Goal: Information Seeking & Learning: Check status

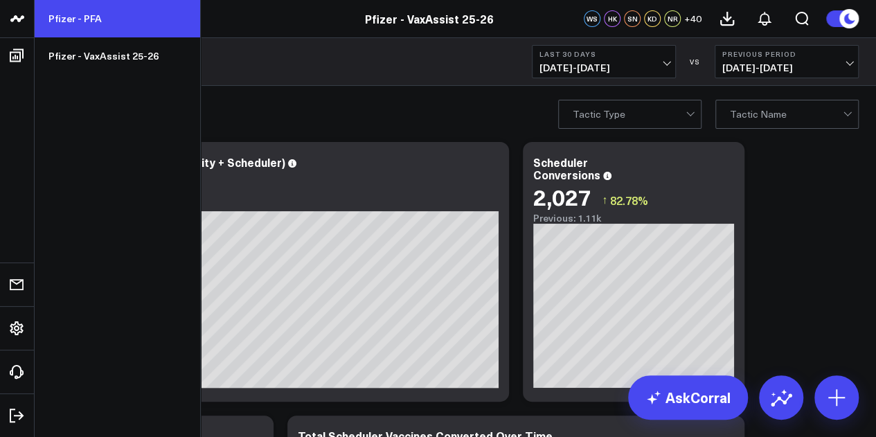
click at [56, 21] on link "Pfizer - PFA" at bounding box center [117, 18] width 165 height 37
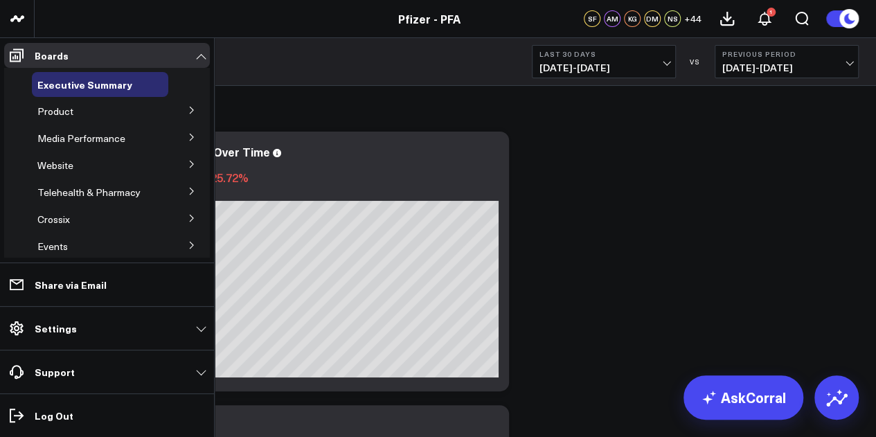
click at [165, 107] on li "Product Release Spotlight 4.3 Covid-19 5.0 ATTR-CM 5.1 Vaccines Product Summary…" at bounding box center [107, 111] width 206 height 25
click at [188, 112] on icon at bounding box center [192, 110] width 8 height 8
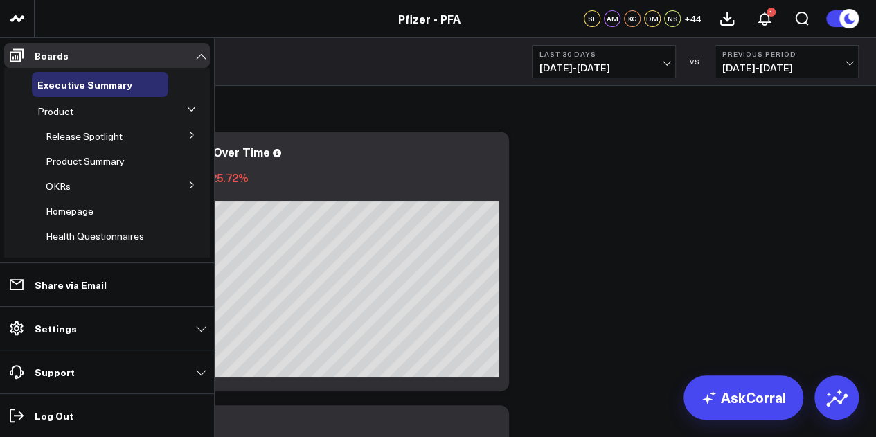
click at [179, 132] on button at bounding box center [192, 134] width 36 height 21
click at [79, 211] on span "5.1 Vaccines" at bounding box center [81, 210] width 55 height 13
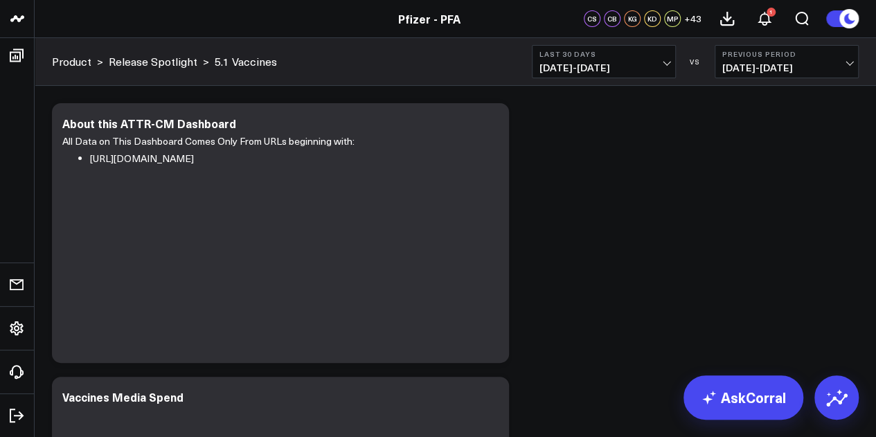
click at [661, 62] on button "Last 30 Days [DATE] - [DATE]" at bounding box center [604, 61] width 144 height 33
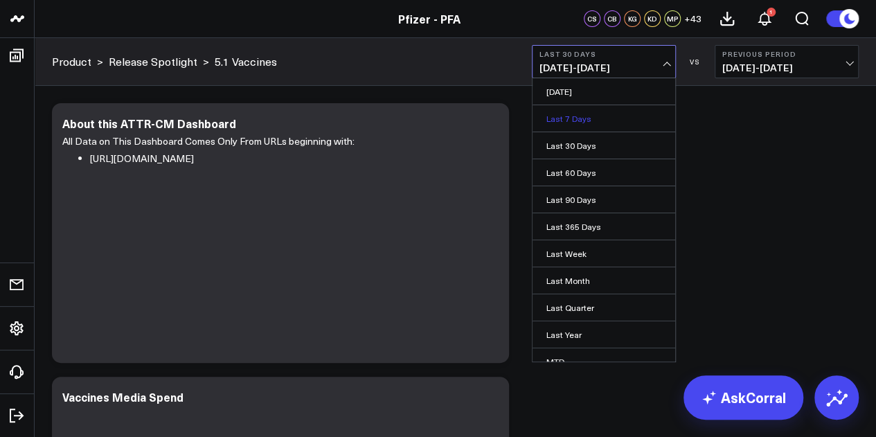
click at [586, 123] on link "Last 7 Days" at bounding box center [603, 118] width 143 height 26
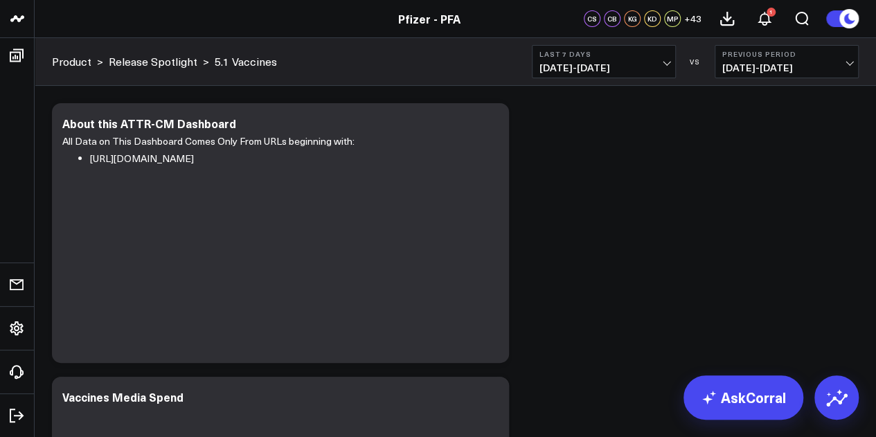
click at [633, 69] on span "08/18/25 - 08/24/25" at bounding box center [603, 67] width 129 height 11
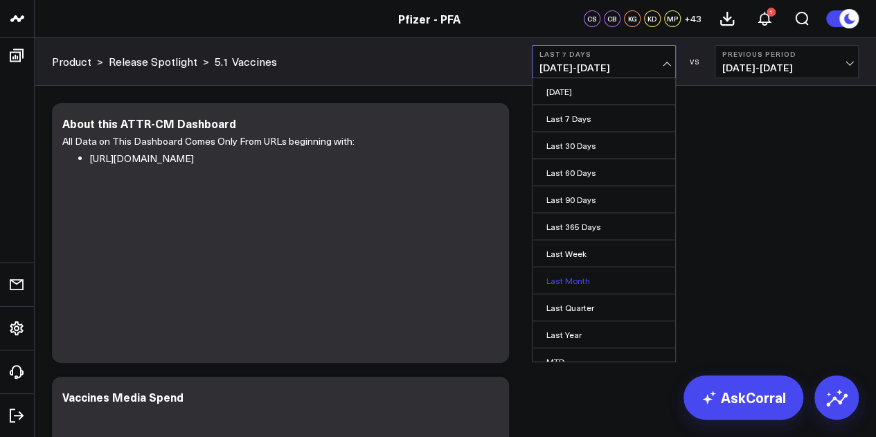
scroll to position [90, 0]
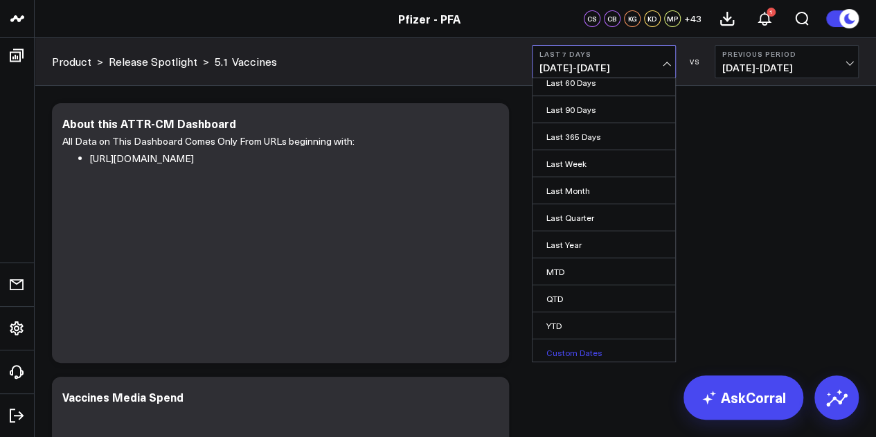
click at [572, 347] on link "Custom Dates" at bounding box center [603, 352] width 143 height 26
select select "7"
select select "2025"
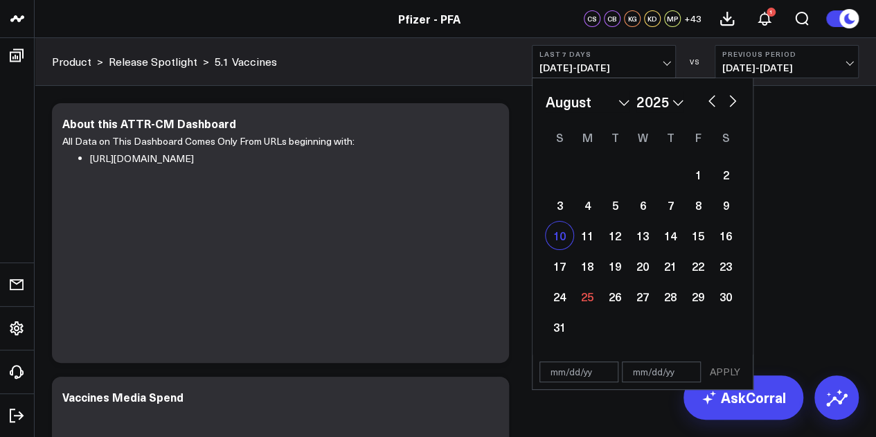
click at [551, 237] on div "10" at bounding box center [559, 236] width 28 height 28
type input "08/10/25"
select select "7"
select select "2025"
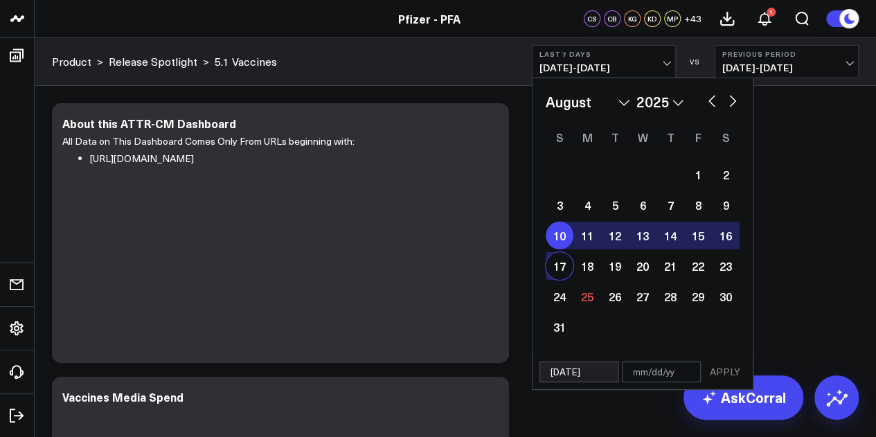
click at [552, 266] on div "17" at bounding box center [559, 266] width 28 height 28
type input "[DATE]"
select select "7"
select select "2025"
click at [737, 374] on button "APPLY" at bounding box center [725, 371] width 42 height 21
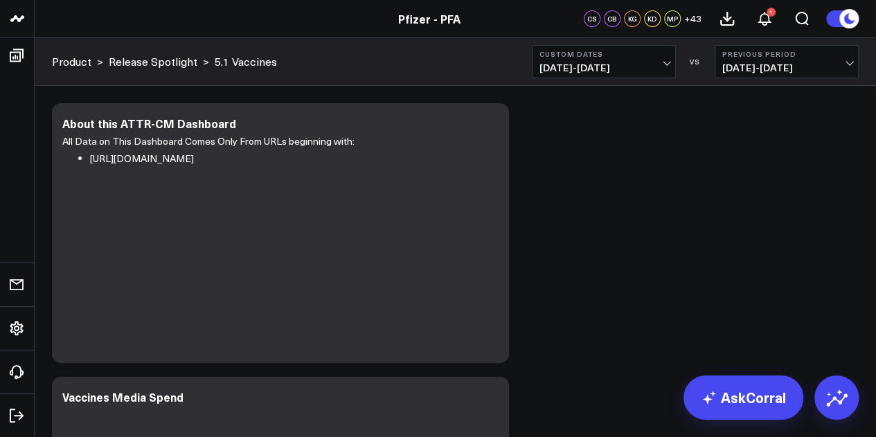
click at [800, 66] on span "08/02/25 - 08/09/25" at bounding box center [786, 67] width 129 height 11
click at [743, 203] on link "Custom Dates" at bounding box center [786, 199] width 143 height 26
select select "7"
select select "2025"
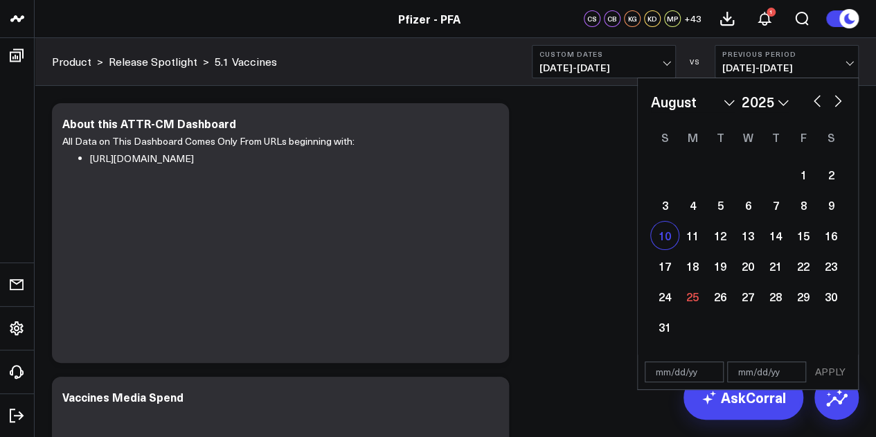
click at [670, 235] on div "10" at bounding box center [665, 236] width 28 height 28
type input "08/10/25"
select select "7"
select select "2025"
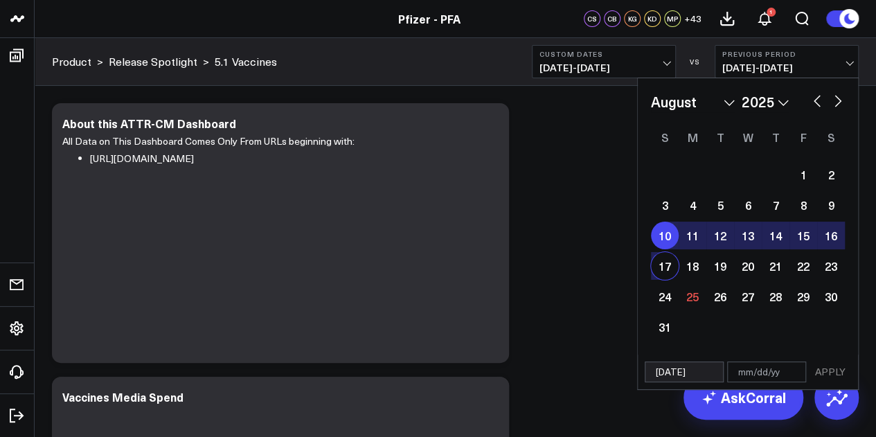
click at [665, 266] on div "17" at bounding box center [665, 266] width 28 height 28
select select "7"
select select "2025"
type input "[DATE]"
click at [833, 371] on button "APPLY" at bounding box center [830, 371] width 42 height 21
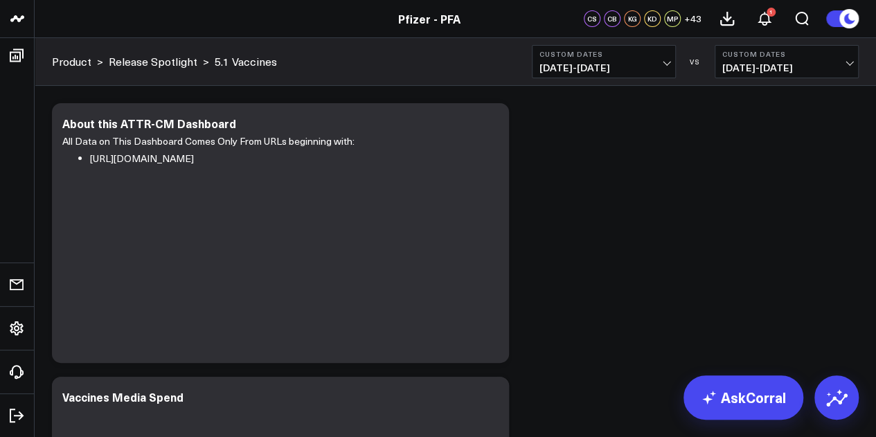
click at [669, 60] on button "Custom Dates 08/10/25 - 08/17/25" at bounding box center [604, 61] width 144 height 33
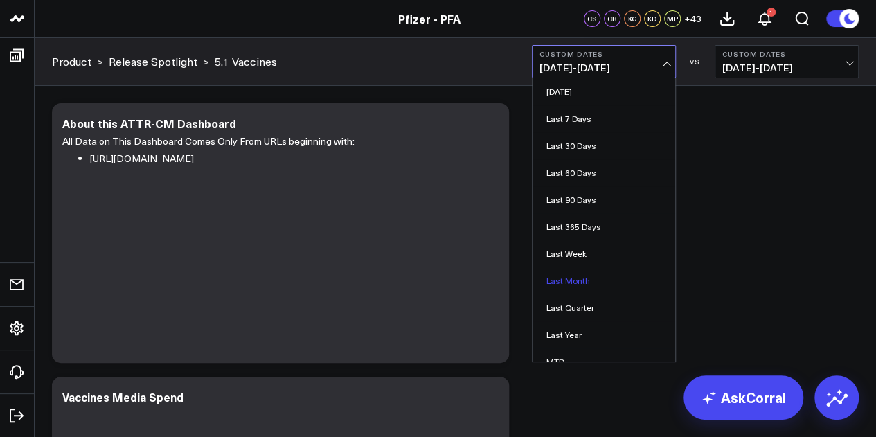
scroll to position [90, 0]
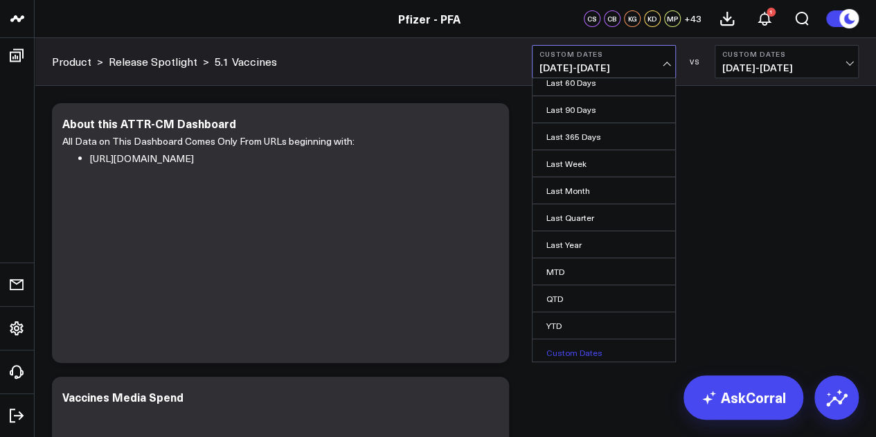
click at [563, 348] on link "Custom Dates" at bounding box center [603, 352] width 143 height 26
select select "7"
select select "2025"
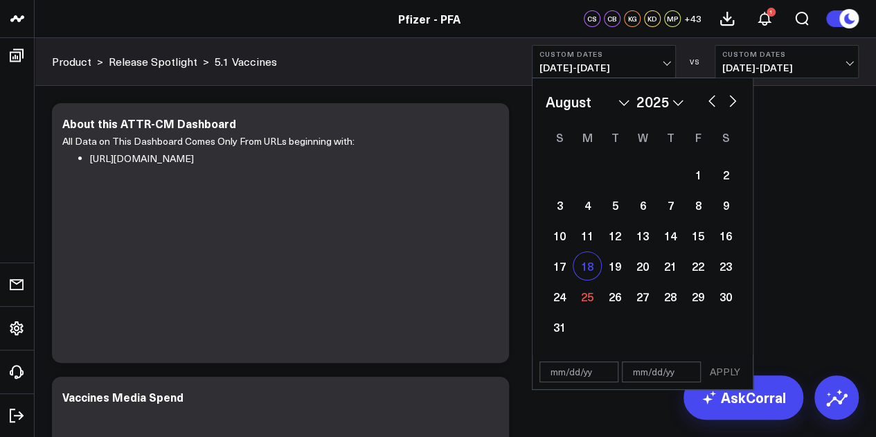
click at [590, 275] on div "18" at bounding box center [587, 266] width 28 height 28
type input "[DATE]"
select select "7"
select select "2025"
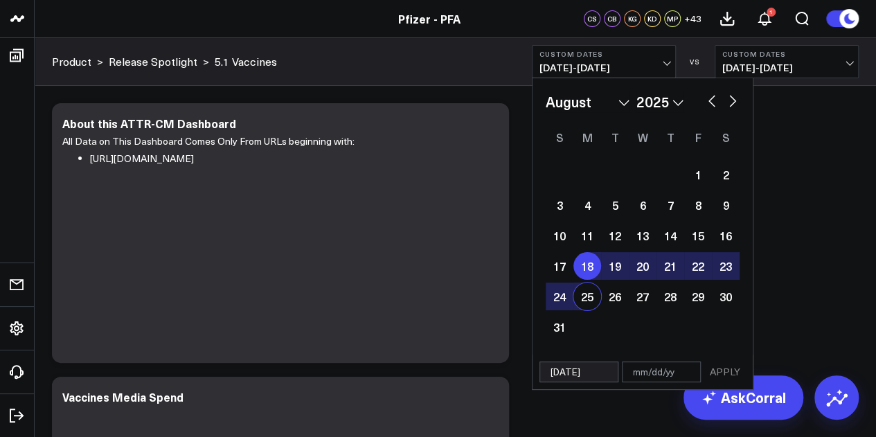
click at [587, 303] on div "25" at bounding box center [587, 296] width 28 height 28
type input "08/25/25"
select select "7"
select select "2025"
click at [731, 374] on button "APPLY" at bounding box center [725, 371] width 42 height 21
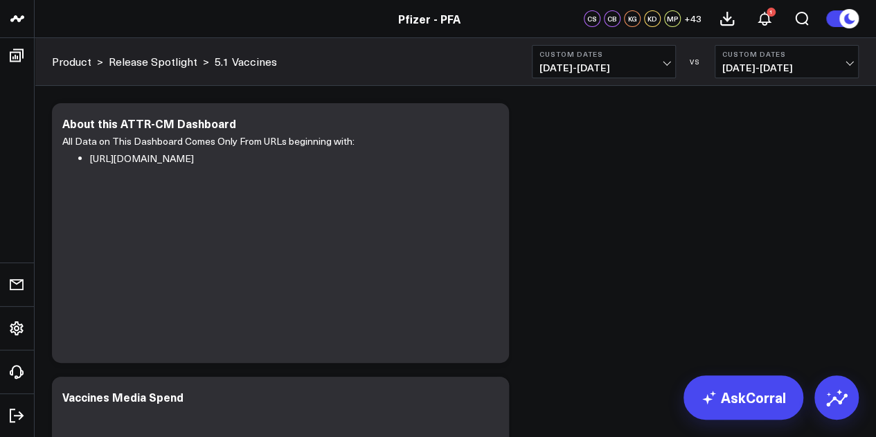
click at [784, 73] on span "08/10/25 - 08/17/25" at bounding box center [786, 67] width 129 height 11
click at [638, 73] on span "08/18/25 - 08/25/25" at bounding box center [603, 67] width 129 height 11
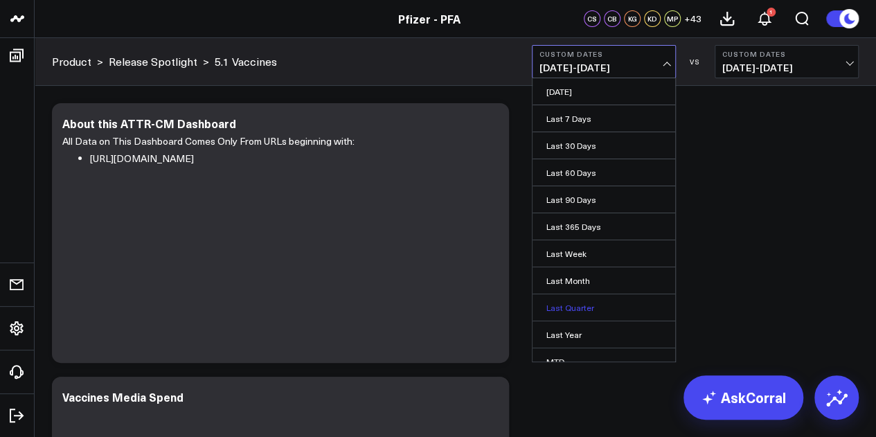
scroll to position [90, 0]
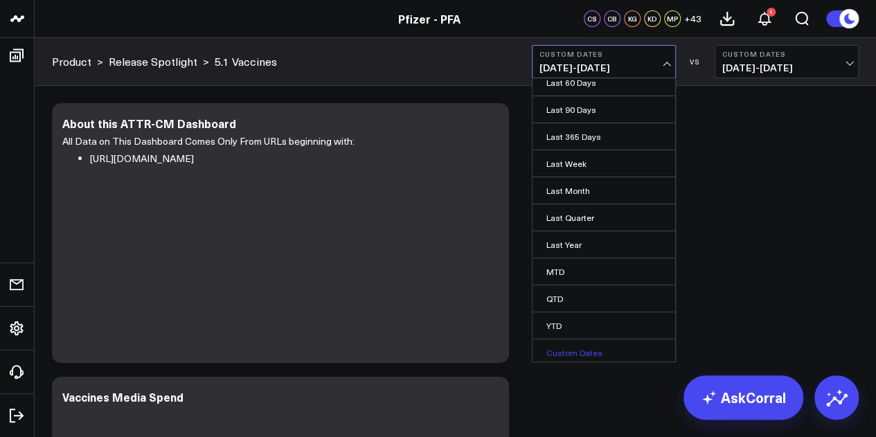
click at [565, 346] on link "Custom Dates" at bounding box center [603, 352] width 143 height 26
select select "7"
select select "2025"
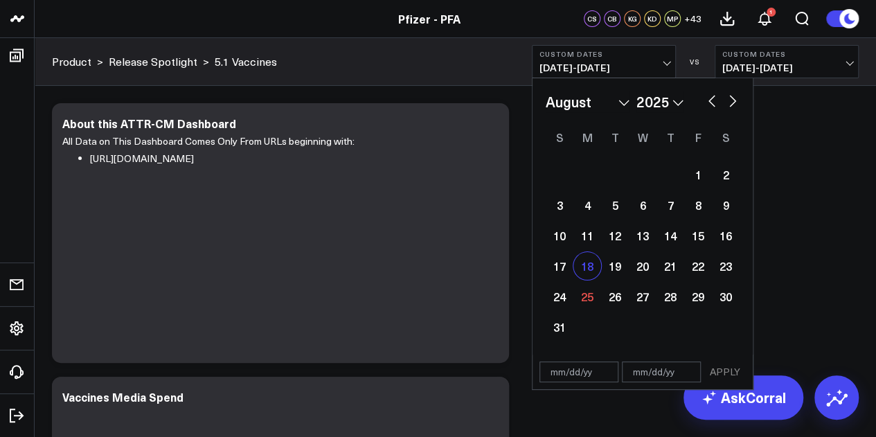
click at [588, 270] on div "18" at bounding box center [587, 266] width 28 height 28
type input "[DATE]"
select select "7"
select select "2025"
click at [561, 271] on div "17" at bounding box center [559, 266] width 28 height 28
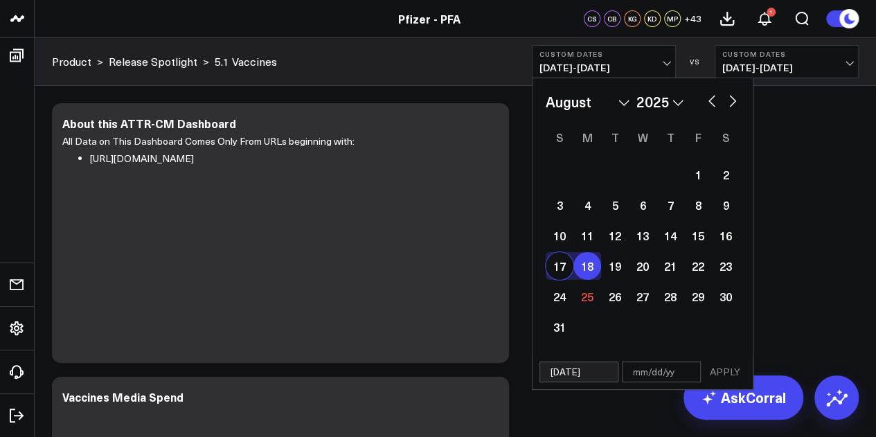
type input "[DATE]"
select select "7"
select select "2025"
click at [561, 307] on div "24" at bounding box center [559, 296] width 28 height 28
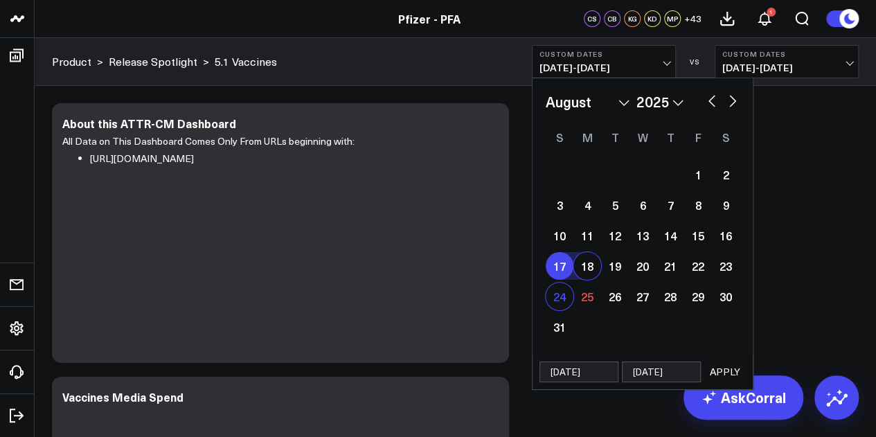
type input "[DATE]"
select select "7"
select select "2025"
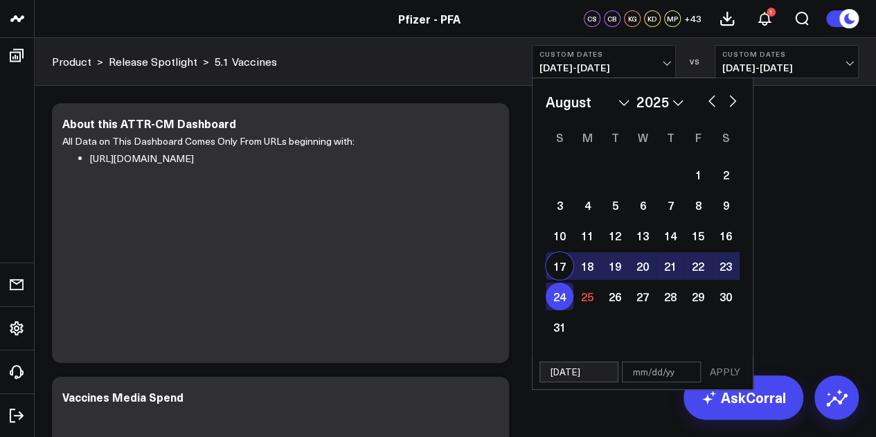
click at [561, 267] on div "17" at bounding box center [559, 266] width 28 height 28
type input "[DATE]"
select select "7"
select select "2025"
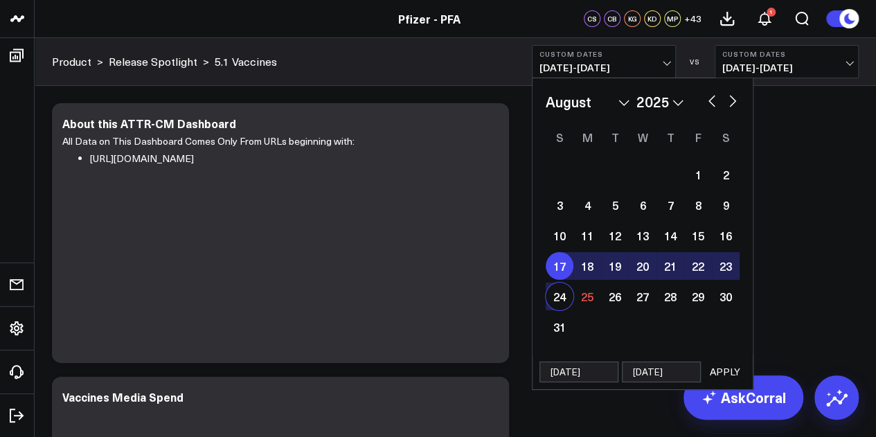
click at [719, 368] on button "APPLY" at bounding box center [725, 371] width 42 height 21
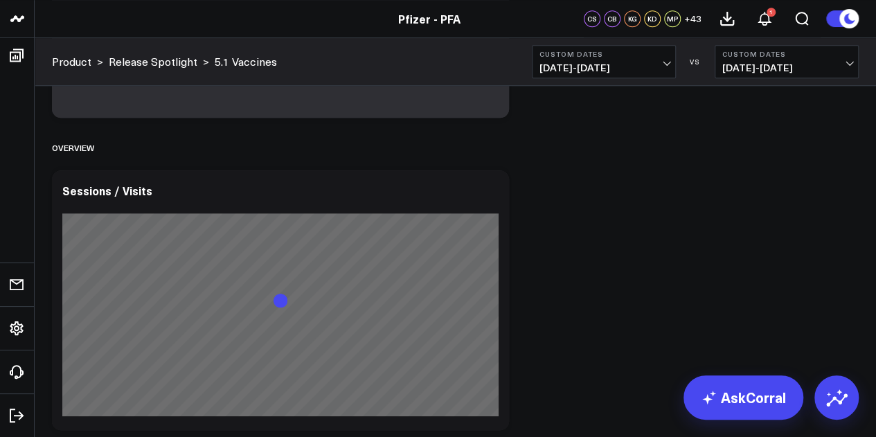
scroll to position [519, 0]
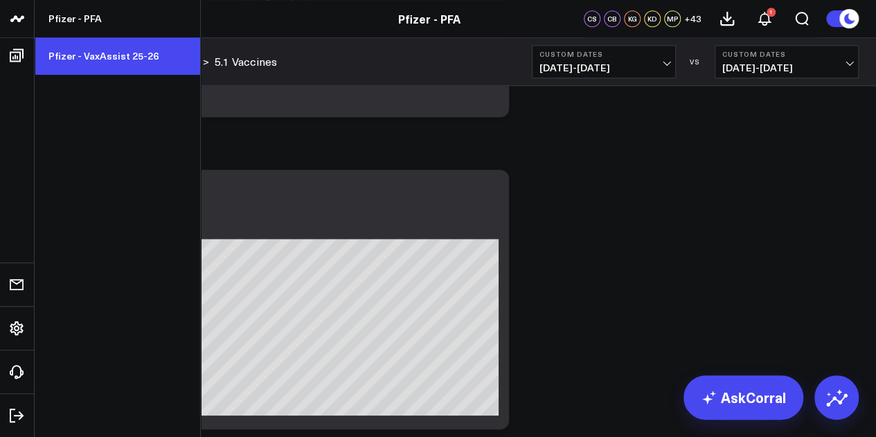
click at [109, 49] on link "Pfizer - VaxAssist 25-26" at bounding box center [117, 55] width 165 height 37
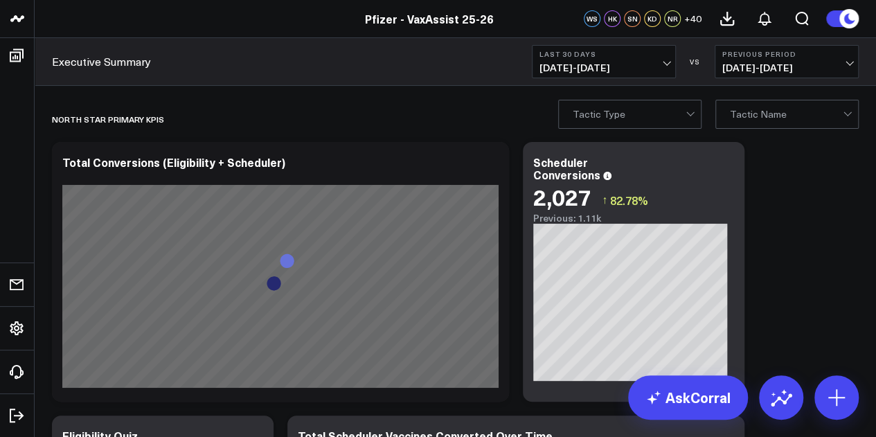
click at [665, 64] on span "[DATE] - [DATE]" at bounding box center [603, 67] width 129 height 11
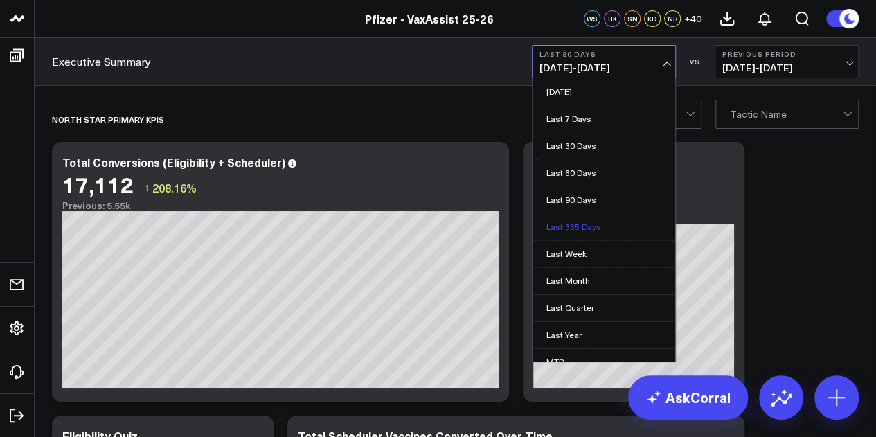
scroll to position [78, 0]
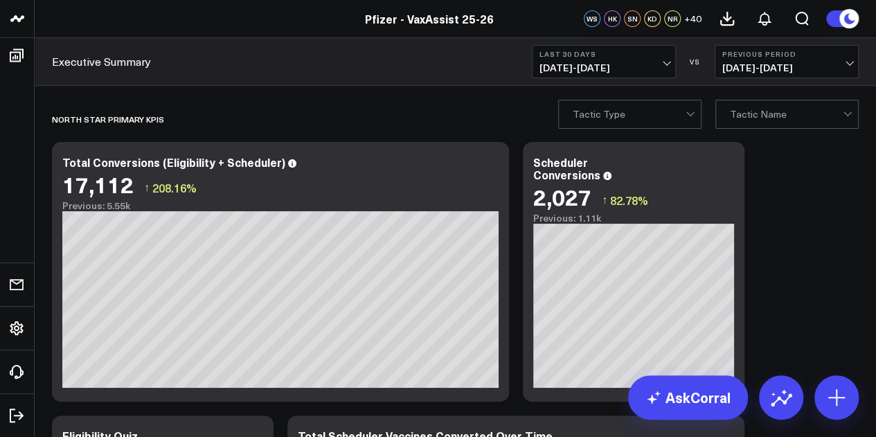
click at [658, 70] on span "[DATE] - [DATE]" at bounding box center [603, 67] width 129 height 11
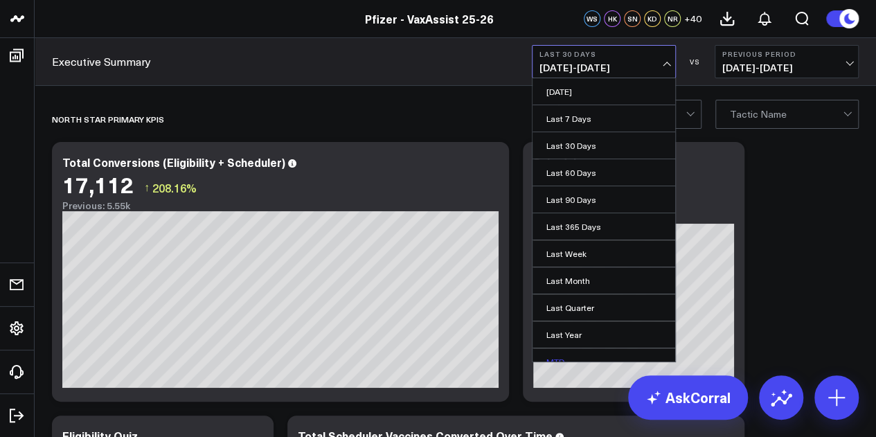
scroll to position [90, 0]
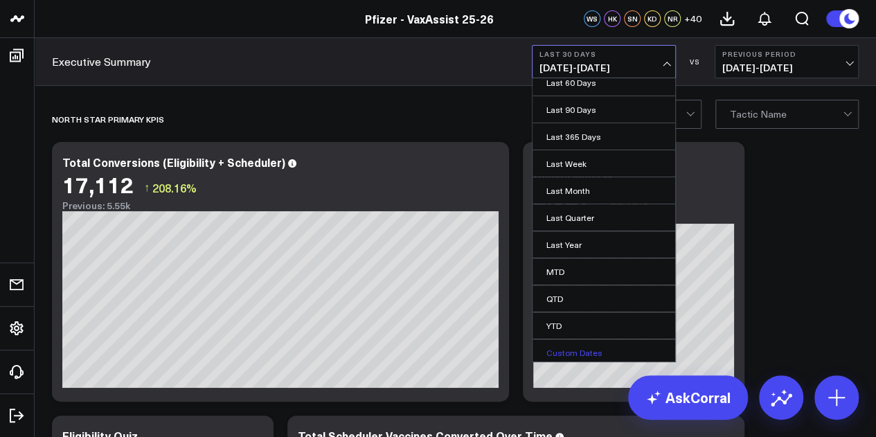
click at [585, 354] on link "Custom Dates" at bounding box center [603, 352] width 143 height 26
select select "7"
select select "2025"
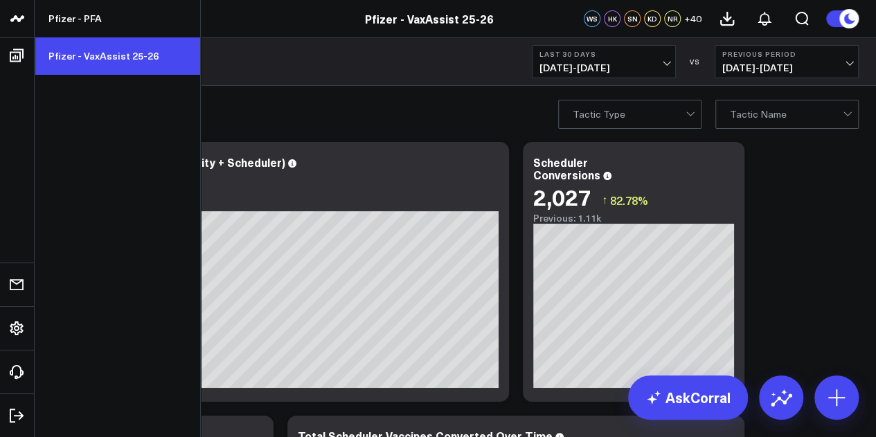
click at [120, 60] on link "Pfizer - VaxAssist 25-26" at bounding box center [117, 55] width 165 height 37
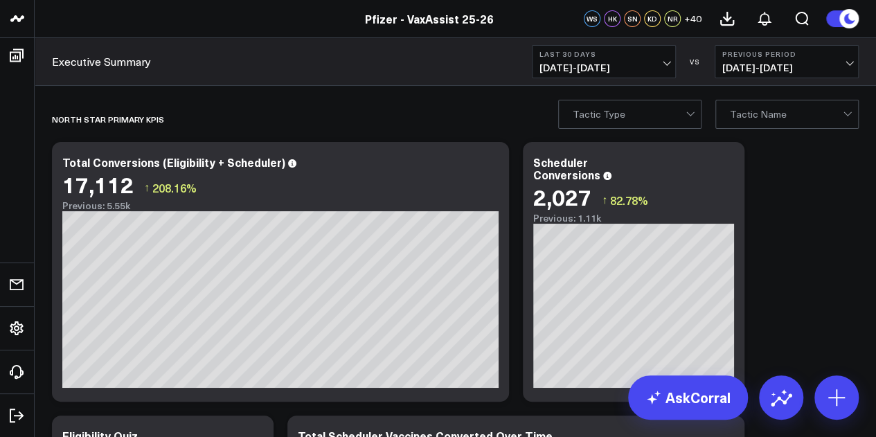
click at [651, 67] on span "[DATE] - [DATE]" at bounding box center [603, 67] width 129 height 11
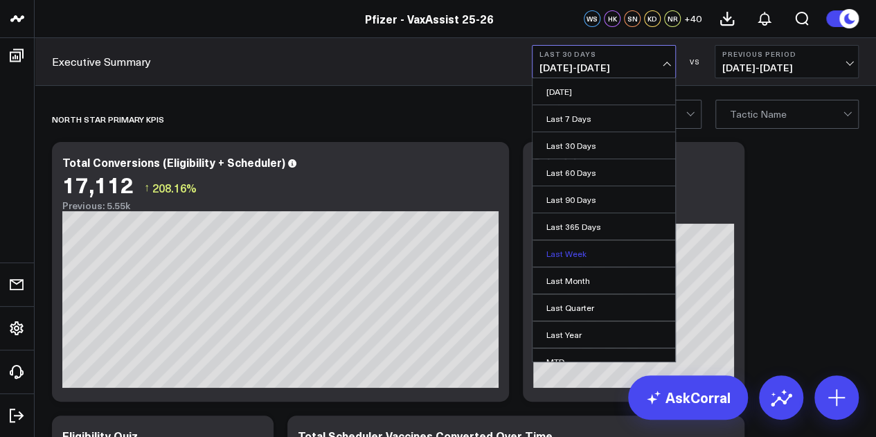
scroll to position [90, 0]
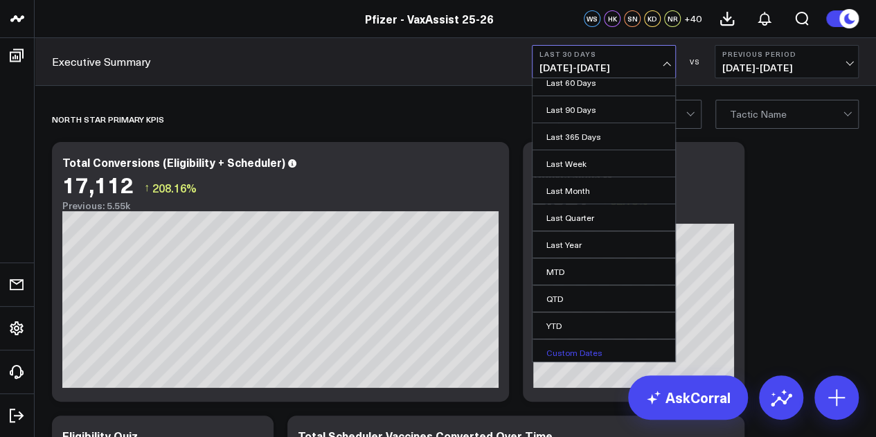
click at [581, 339] on link "Custom Dates" at bounding box center [603, 352] width 143 height 26
select select "7"
select select "2025"
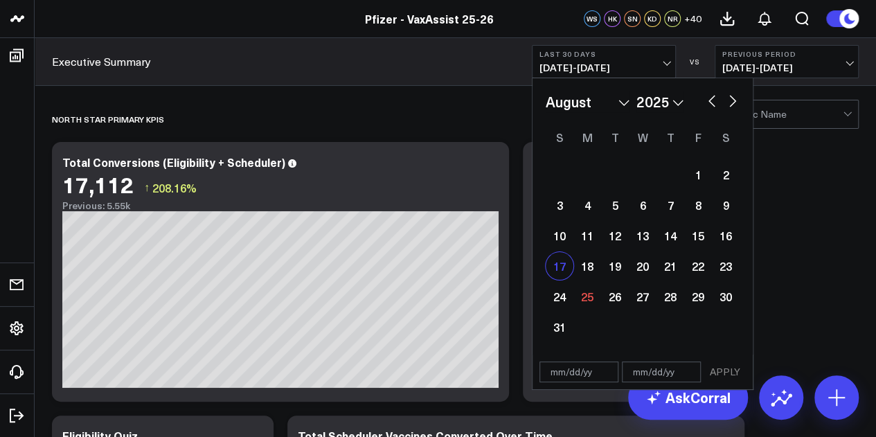
click at [556, 272] on div "17" at bounding box center [559, 266] width 28 height 28
type input "[DATE]"
select select "7"
select select "2025"
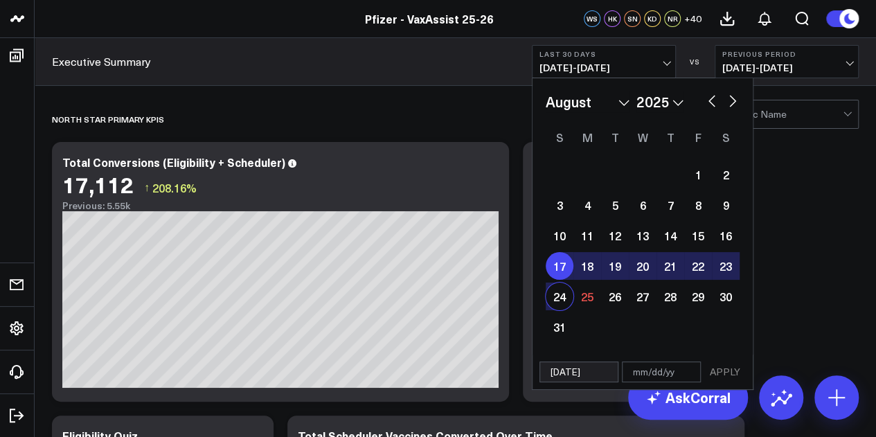
click at [556, 289] on div "24" at bounding box center [559, 296] width 28 height 28
type input "[DATE]"
select select "7"
select select "2025"
click at [738, 372] on button "APPLY" at bounding box center [725, 371] width 42 height 21
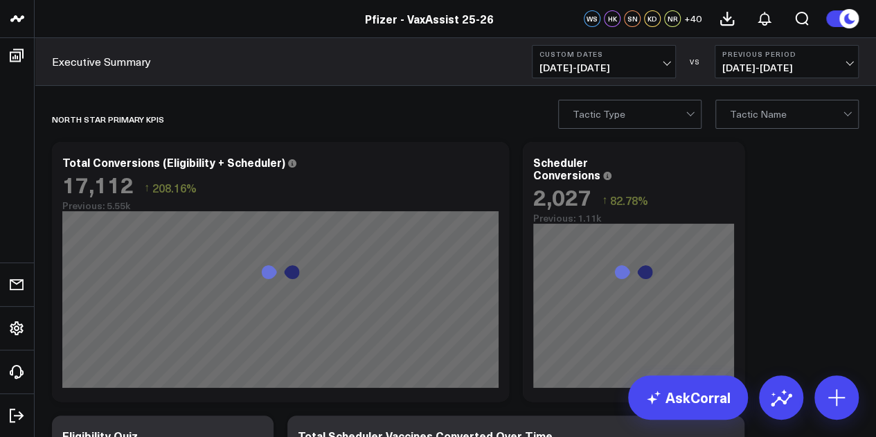
click at [669, 69] on button "Custom Dates 08/17/25 - 08/24/25" at bounding box center [604, 61] width 144 height 33
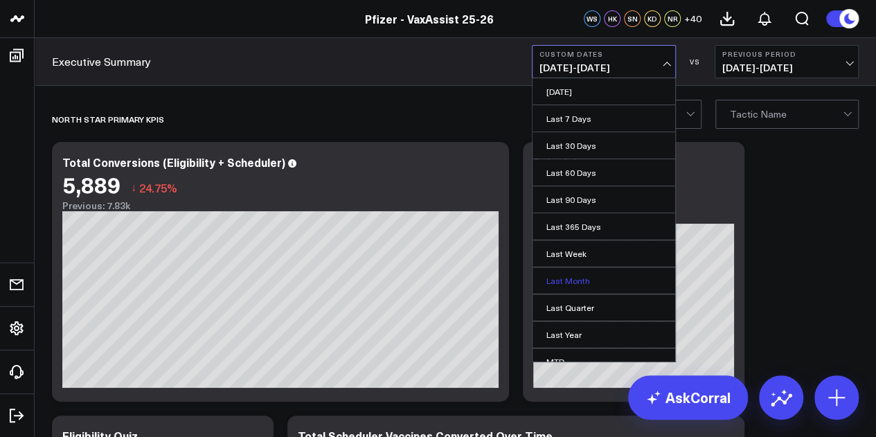
scroll to position [90, 0]
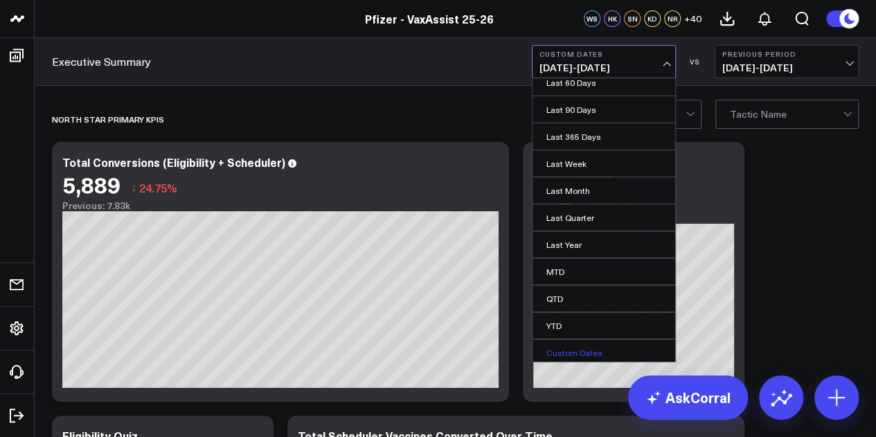
click at [581, 346] on link "Custom Dates" at bounding box center [603, 352] width 143 height 26
select select "7"
select select "2025"
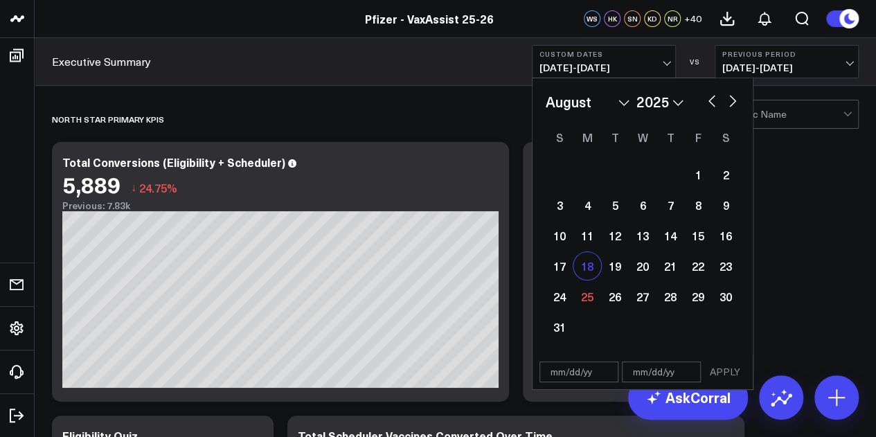
click at [588, 260] on div "18" at bounding box center [587, 266] width 28 height 28
type input "[DATE]"
select select "7"
select select "2025"
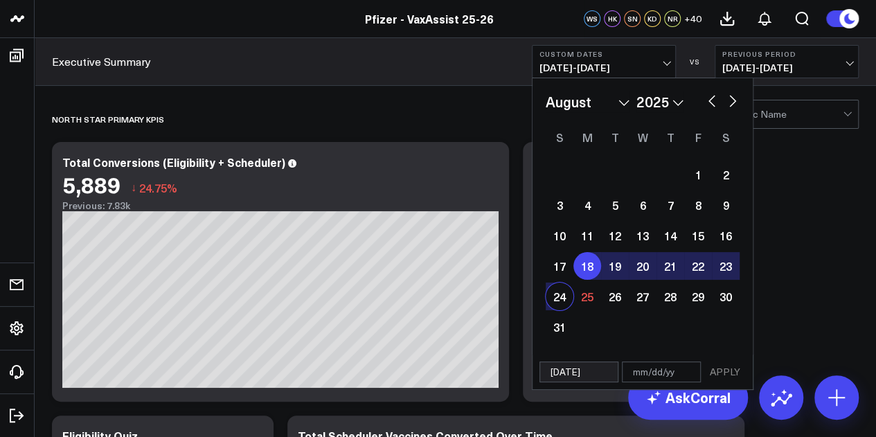
click at [559, 303] on div "24" at bounding box center [559, 296] width 28 height 28
type input "[DATE]"
select select "7"
select select "2025"
click at [714, 364] on button "APPLY" at bounding box center [725, 371] width 42 height 21
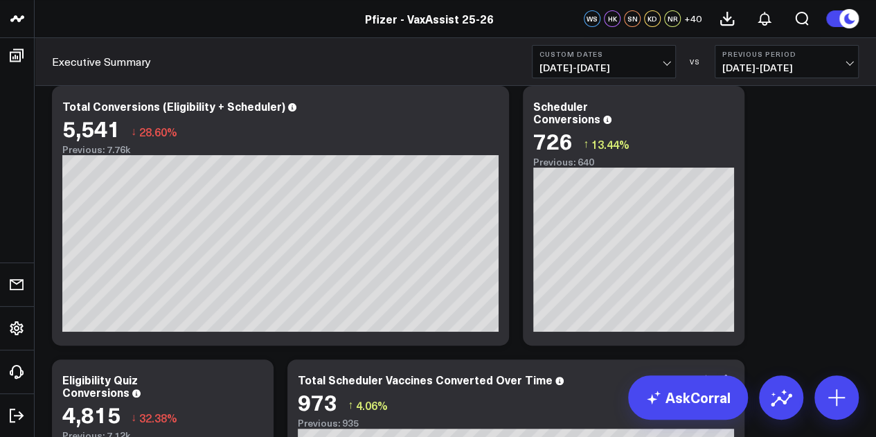
scroll to position [57, 0]
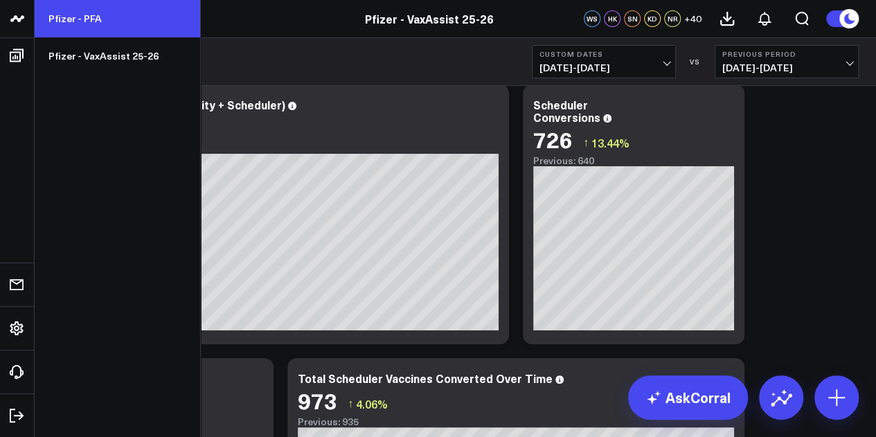
click at [123, 26] on link "Pfizer - PFA" at bounding box center [117, 18] width 165 height 37
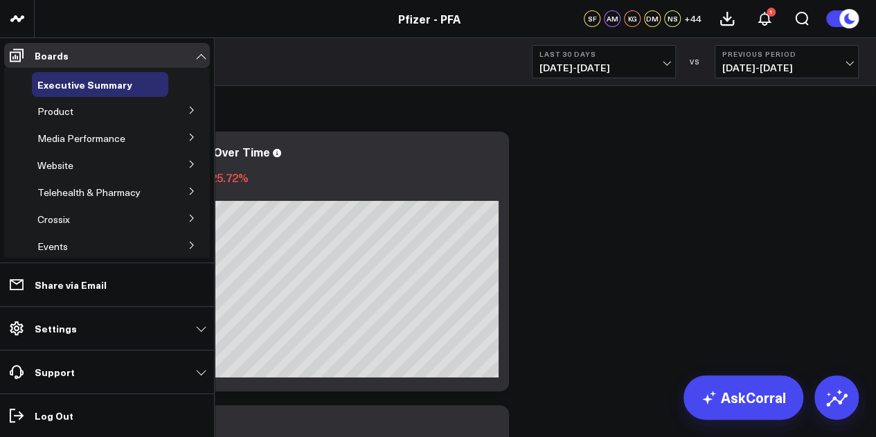
click at [188, 111] on icon at bounding box center [192, 110] width 8 height 8
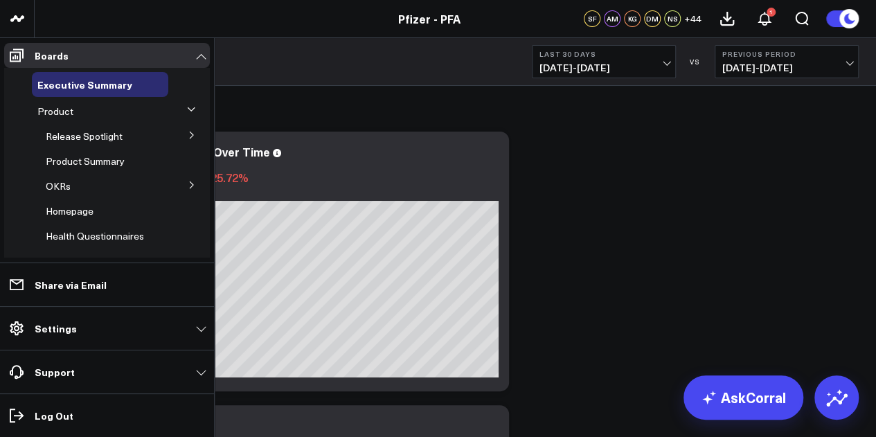
click at [190, 134] on button at bounding box center [192, 134] width 36 height 21
click at [98, 211] on span "5.1 Vaccines" at bounding box center [81, 210] width 55 height 13
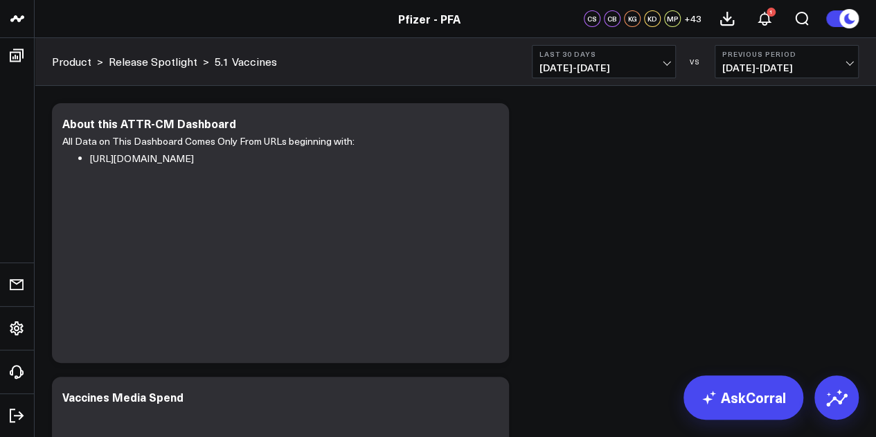
click at [667, 73] on span "[DATE] - [DATE]" at bounding box center [603, 67] width 129 height 11
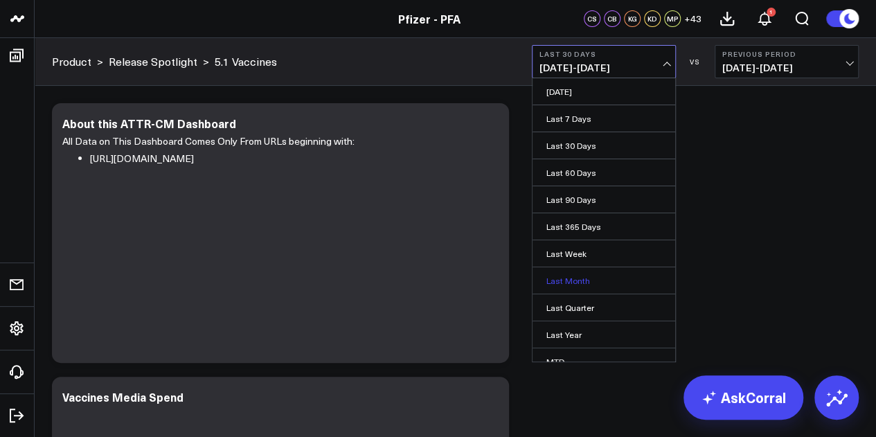
scroll to position [90, 0]
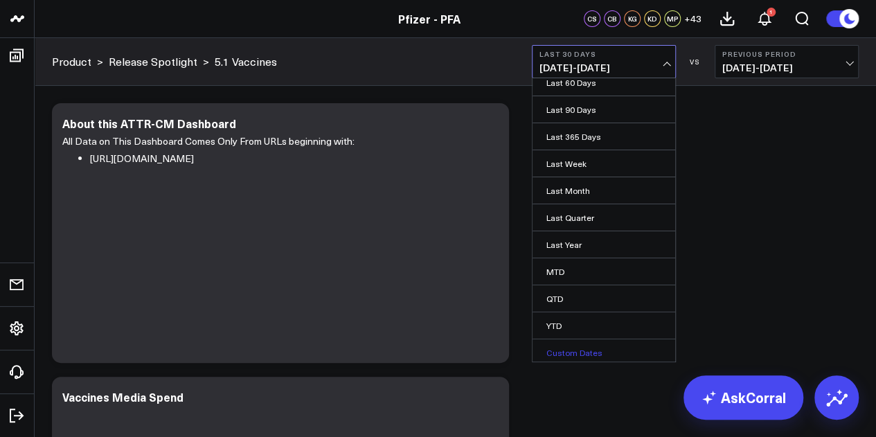
click at [566, 347] on link "Custom Dates" at bounding box center [603, 352] width 143 height 26
select select "7"
select select "2025"
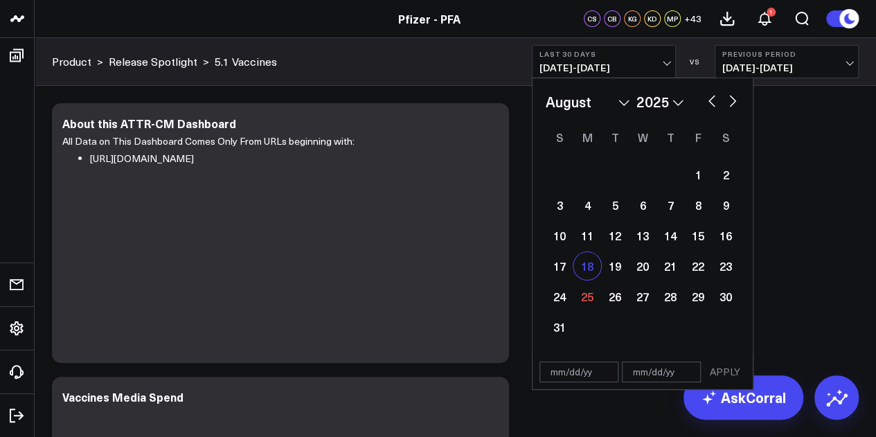
click at [590, 265] on div "18" at bounding box center [587, 266] width 28 height 28
type input "[DATE]"
select select "7"
select select "2025"
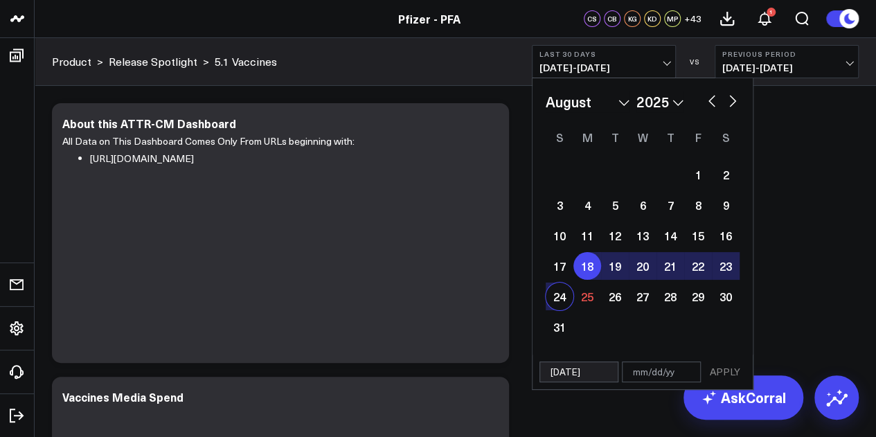
click at [562, 290] on div "24" at bounding box center [559, 296] width 28 height 28
type input "[DATE]"
select select "7"
select select "2025"
click at [725, 374] on button "APPLY" at bounding box center [725, 371] width 42 height 21
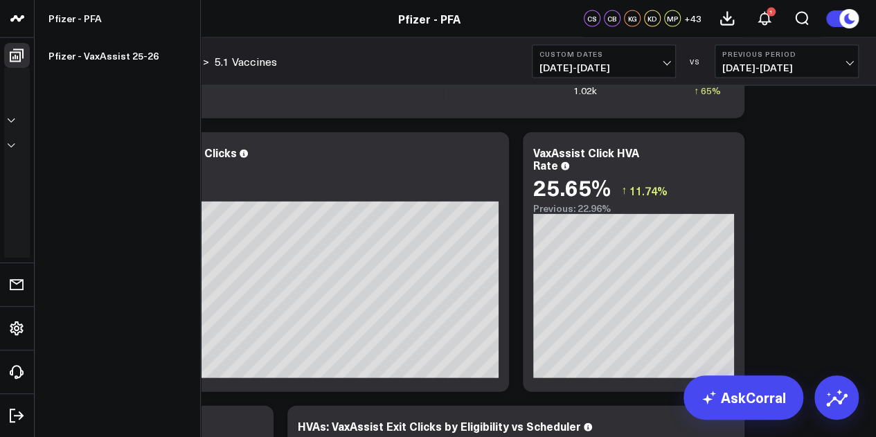
scroll to position [3556, 0]
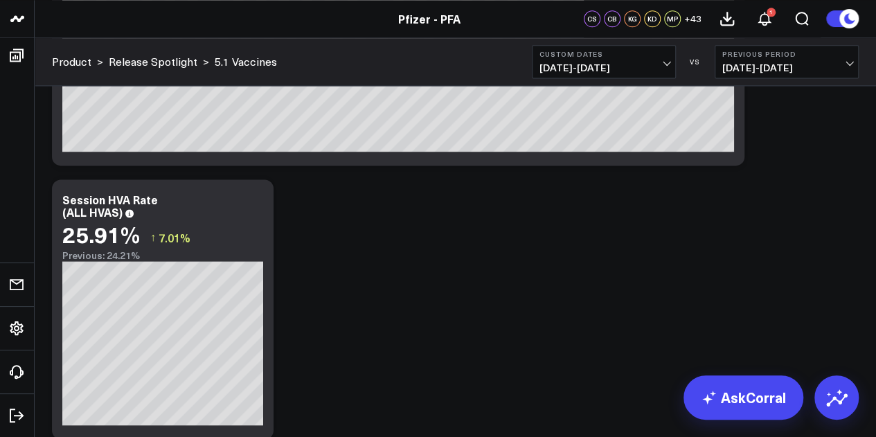
click at [35, 16] on div "Pfizer - PFA" at bounding box center [429, 18] width 858 height 15
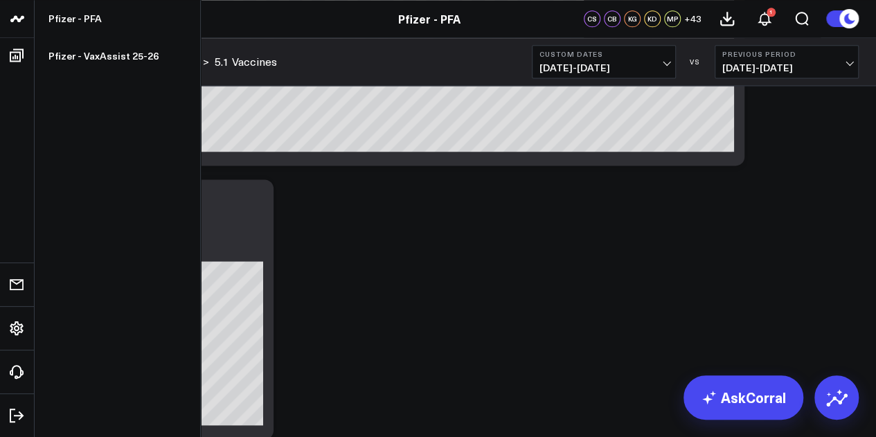
click at [16, 18] on icon at bounding box center [13, 18] width 7 height 6
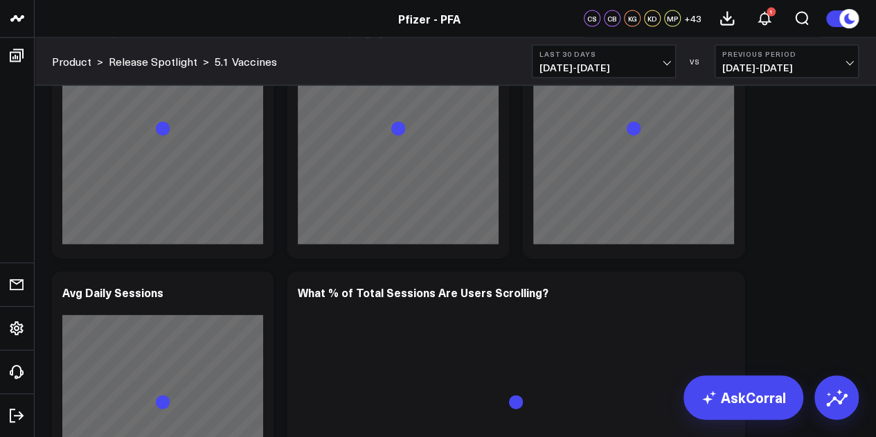
scroll to position [2986, 0]
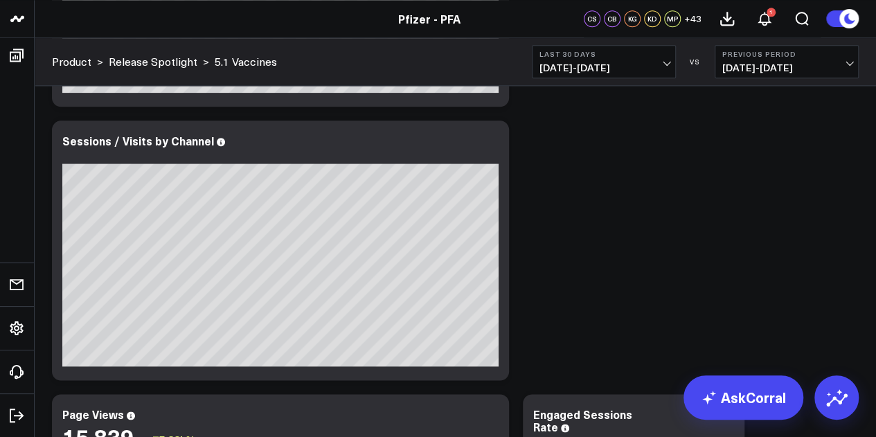
scroll to position [784, 0]
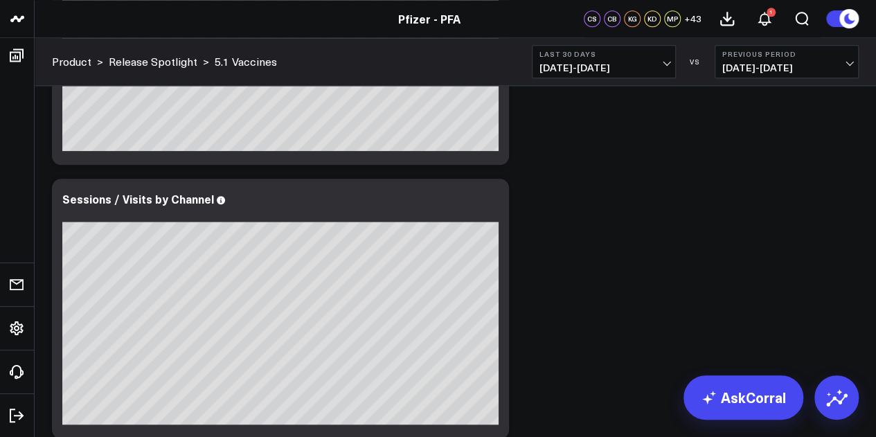
click at [667, 71] on span "[DATE] - [DATE]" at bounding box center [603, 67] width 129 height 11
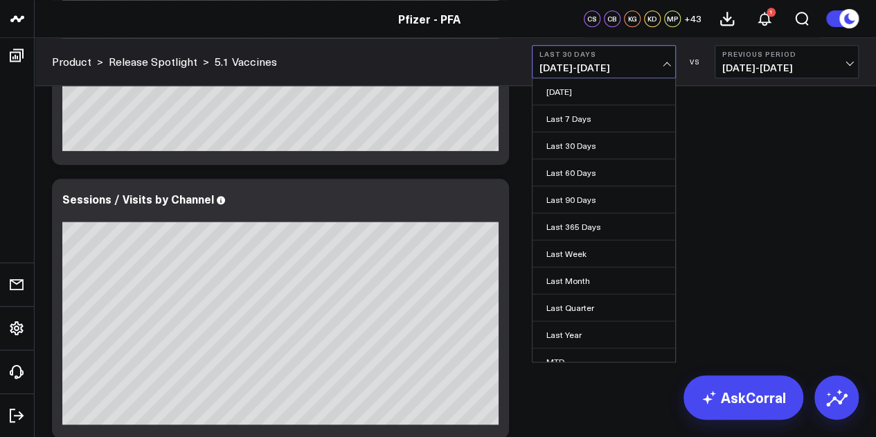
drag, startPoint x: 856, startPoint y: 197, endPoint x: 646, endPoint y: 81, distance: 240.4
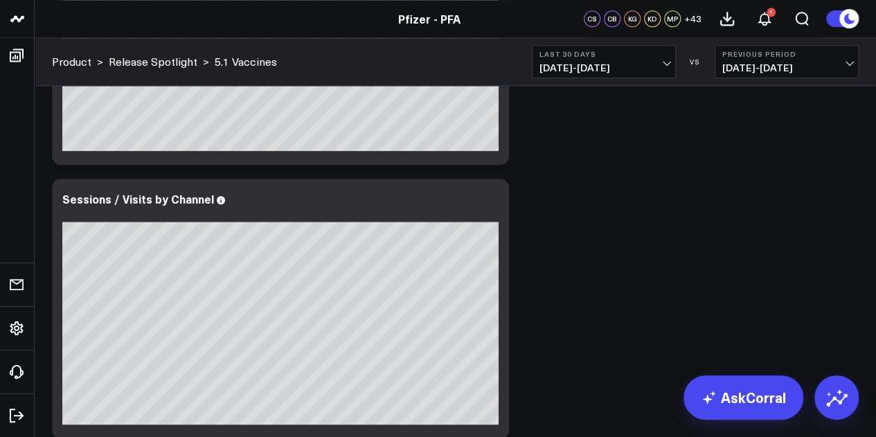
click at [662, 68] on span "[DATE] - [DATE]" at bounding box center [603, 67] width 129 height 11
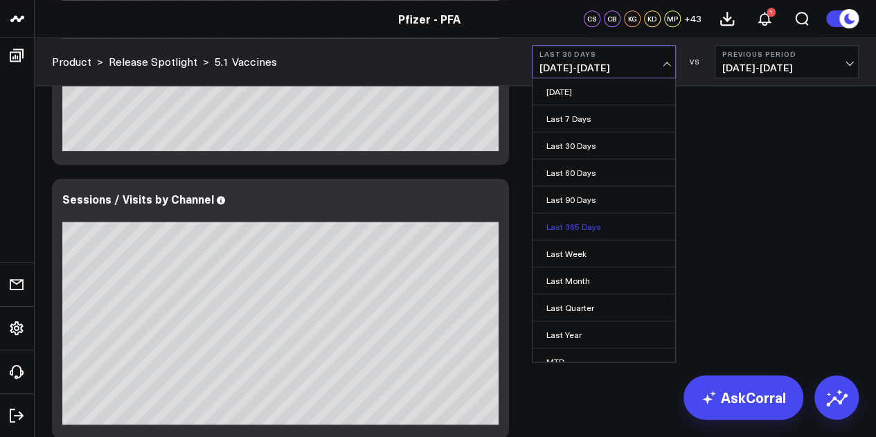
scroll to position [90, 0]
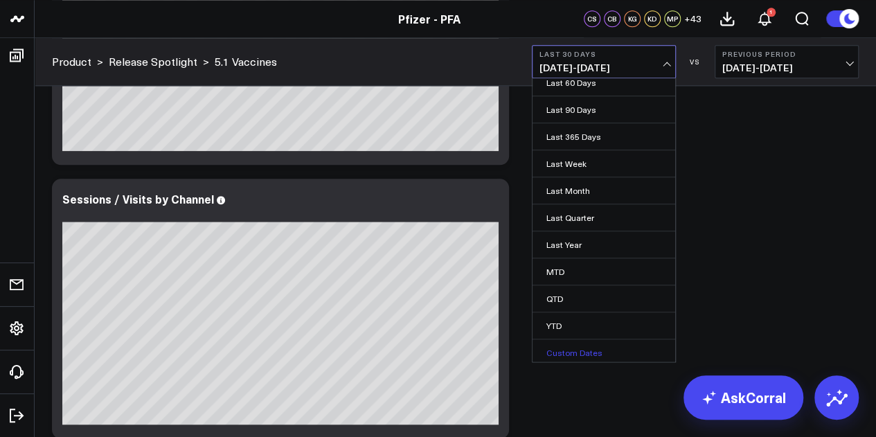
click at [586, 347] on link "Custom Dates" at bounding box center [603, 352] width 143 height 26
select select "7"
select select "2025"
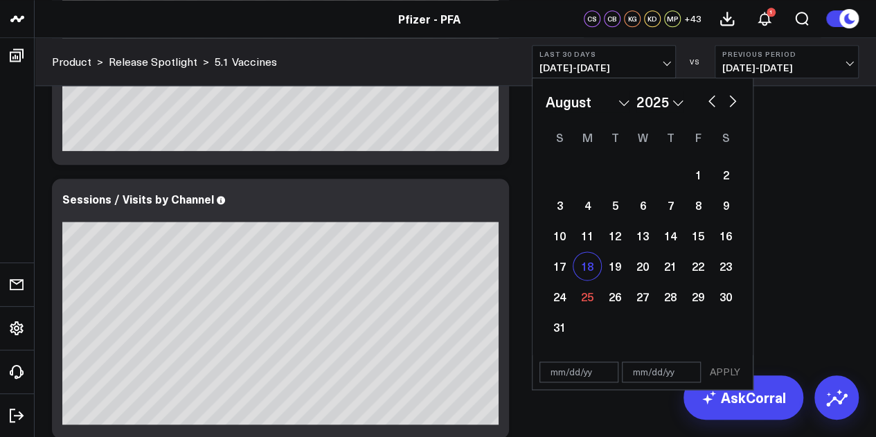
click at [591, 269] on div "18" at bounding box center [587, 266] width 28 height 28
type input "[DATE]"
select select "7"
select select "2025"
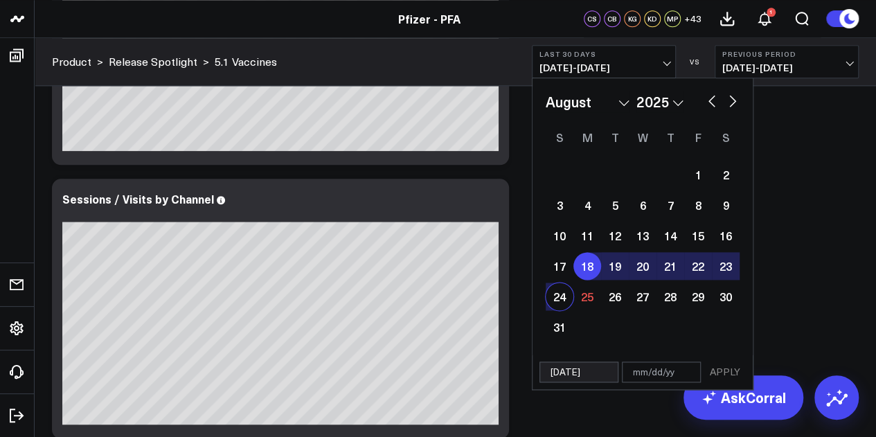
click at [554, 299] on div "24" at bounding box center [559, 296] width 28 height 28
type input "[DATE]"
select select "7"
select select "2025"
click at [732, 372] on button "APPLY" at bounding box center [725, 371] width 42 height 21
